Goal: Find specific page/section: Find specific page/section

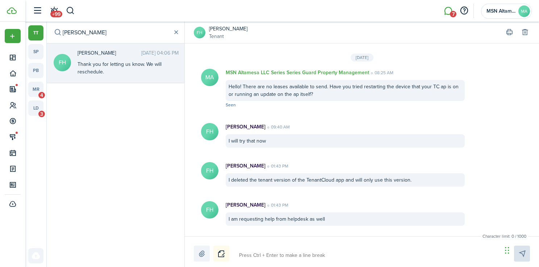
scroll to position [1119, 0]
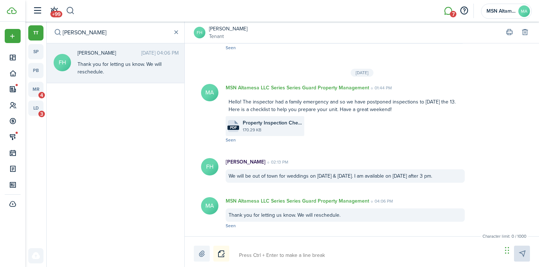
click at [72, 9] on button "button" at bounding box center [70, 11] width 9 height 12
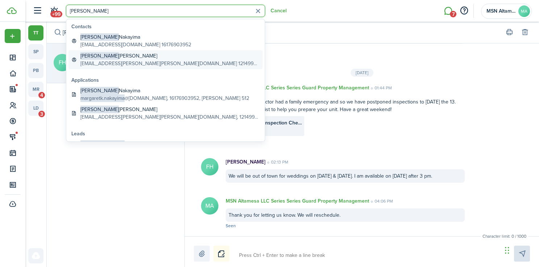
type input "[PERSON_NAME]"
click at [114, 60] on global-search-item-description "[EMAIL_ADDRESS][PERSON_NAME][PERSON_NAME][DOMAIN_NAME] 12149959149" at bounding box center [169, 64] width 179 height 8
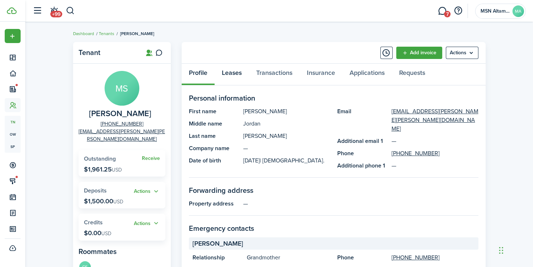
click at [235, 77] on link "Leases" at bounding box center [232, 75] width 34 height 22
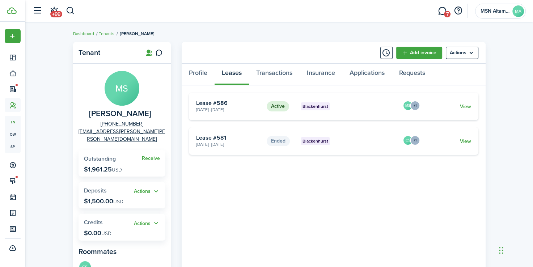
scroll to position [9, 0]
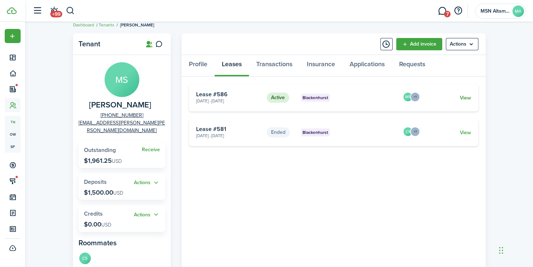
click at [466, 98] on link "View" at bounding box center [465, 98] width 11 height 8
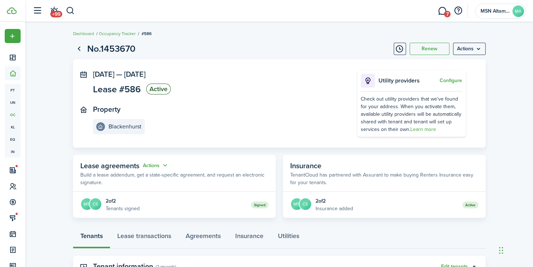
scroll to position [172, 0]
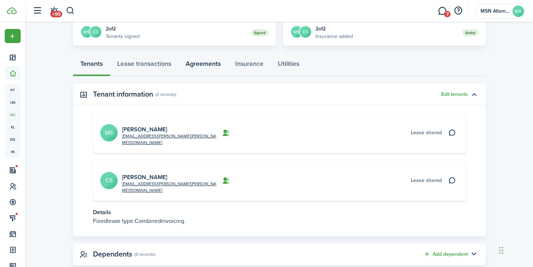
click at [207, 62] on link "Agreements" at bounding box center [203, 66] width 50 height 22
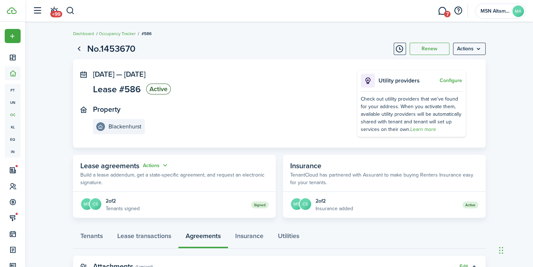
scroll to position [136, 0]
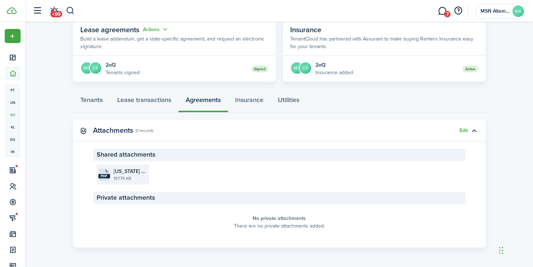
click at [134, 175] on file-size "157.75 KB" at bounding box center [131, 178] width 34 height 7
